Goal: Task Accomplishment & Management: Use online tool/utility

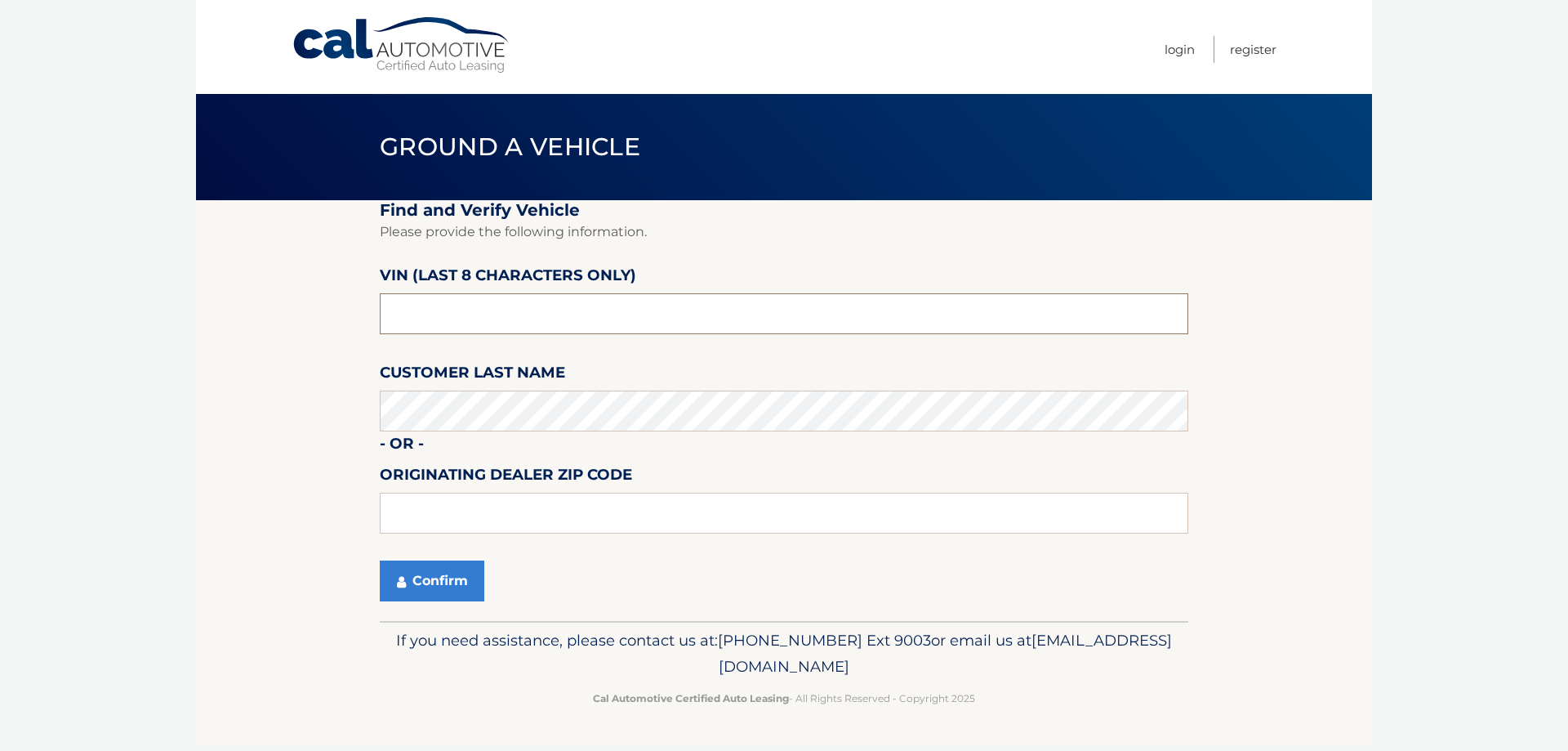
drag, startPoint x: 489, startPoint y: 307, endPoint x: 256, endPoint y: 321, distance: 233.4
click at [274, 321] on section "Find and Verify Vehicle Please provide the following information. VIN (last 8 c…" at bounding box center [784, 411] width 1176 height 421
type input "n*******"
type input "NM123891"
click at [428, 573] on button "Confirm" at bounding box center [432, 581] width 104 height 41
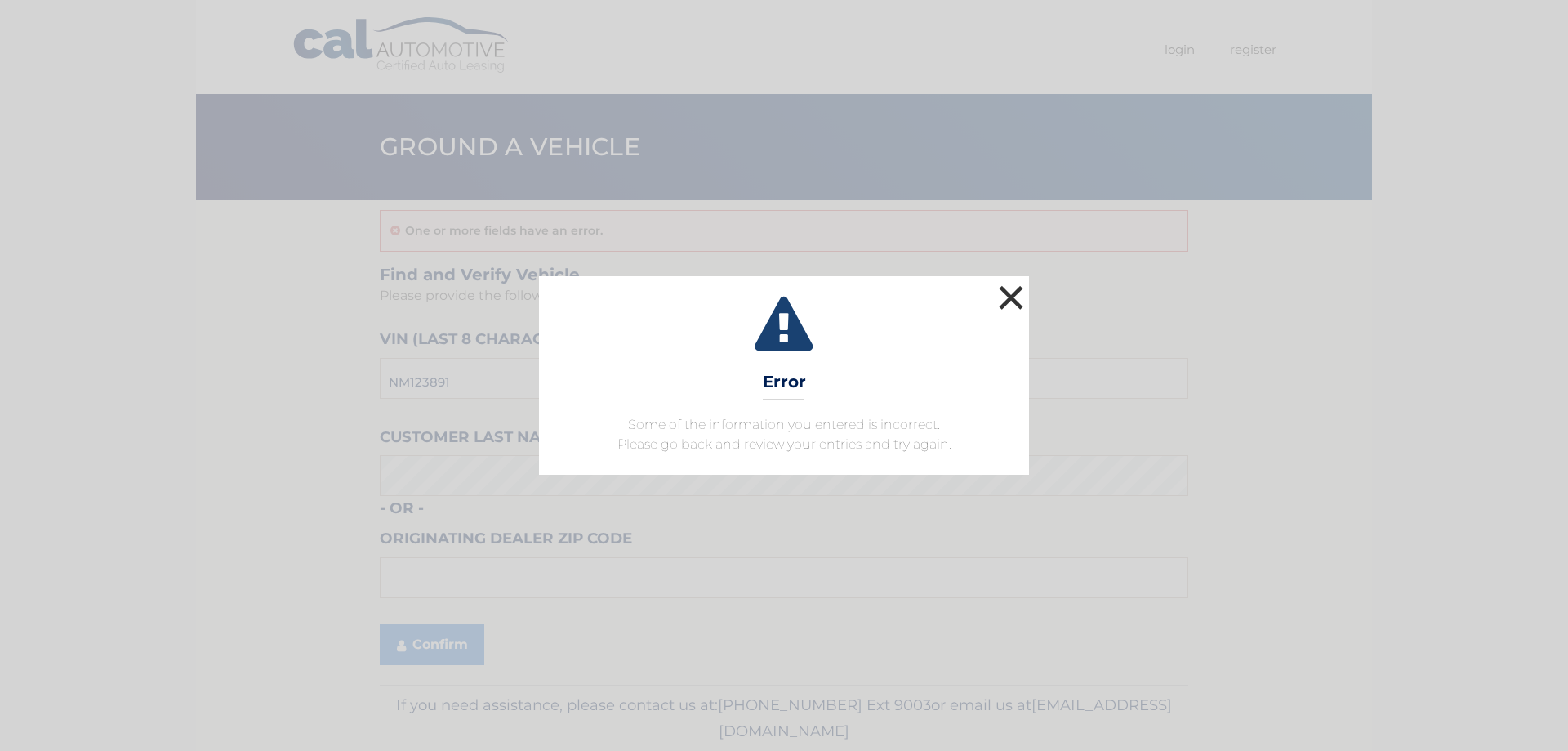
click at [1018, 287] on button "×" at bounding box center [1011, 297] width 32 height 32
